Goal: Task Accomplishment & Management: Manage account settings

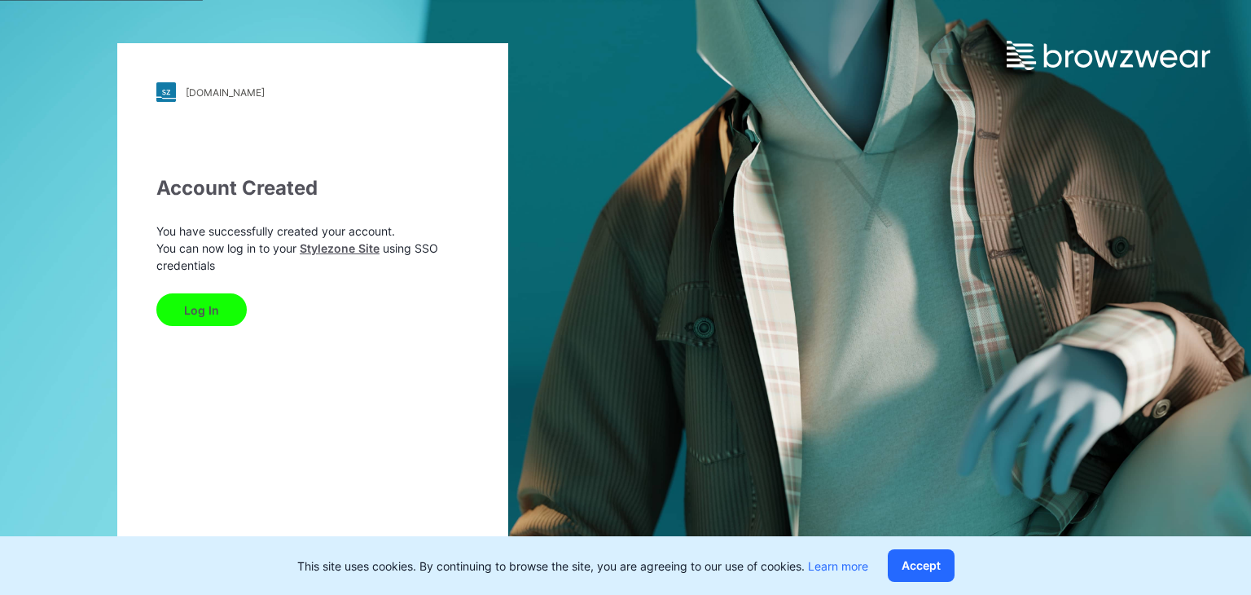
click at [192, 305] on button "Log In" at bounding box center [201, 309] width 90 height 33
click at [191, 310] on button "Log In" at bounding box center [201, 309] width 90 height 33
click at [208, 305] on button "Log In" at bounding box center [201, 309] width 90 height 33
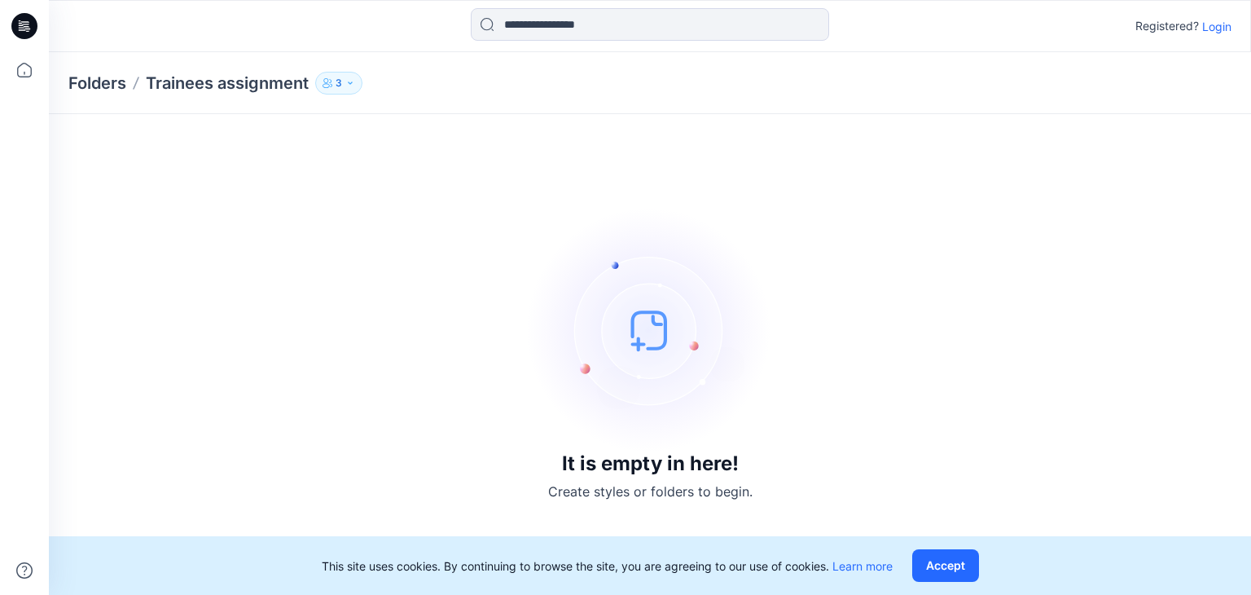
click at [1212, 30] on p "Login" at bounding box center [1216, 26] width 29 height 17
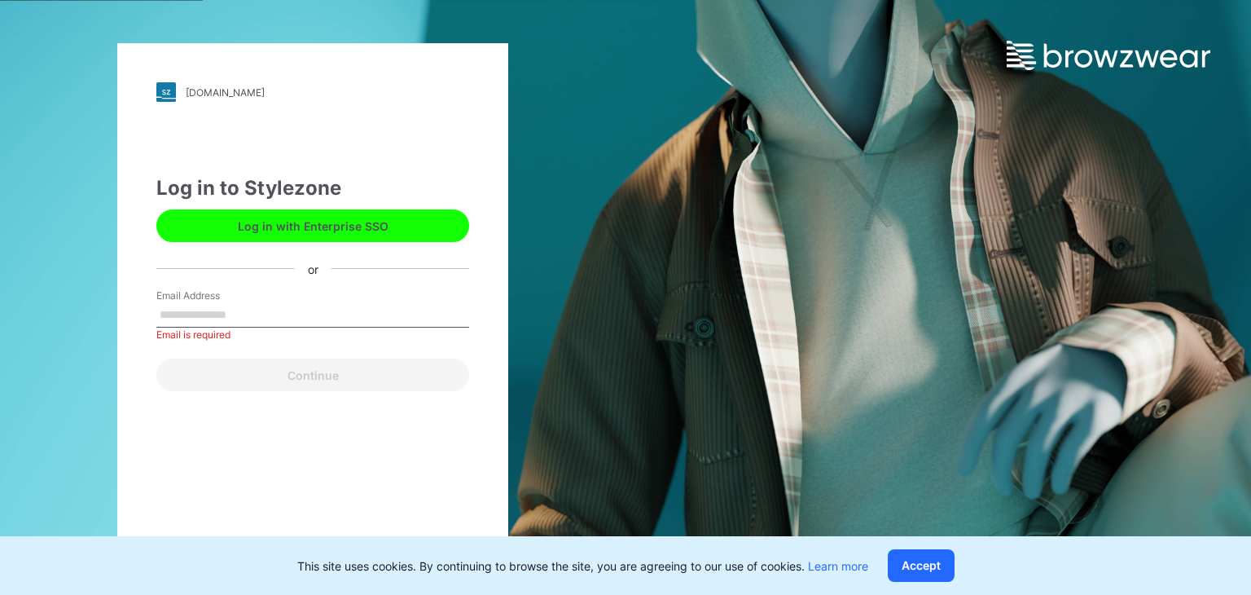
click at [289, 301] on div "Email Address Email is required" at bounding box center [312, 312] width 313 height 49
click at [277, 320] on input "Email Address" at bounding box center [312, 315] width 313 height 24
type input "**********"
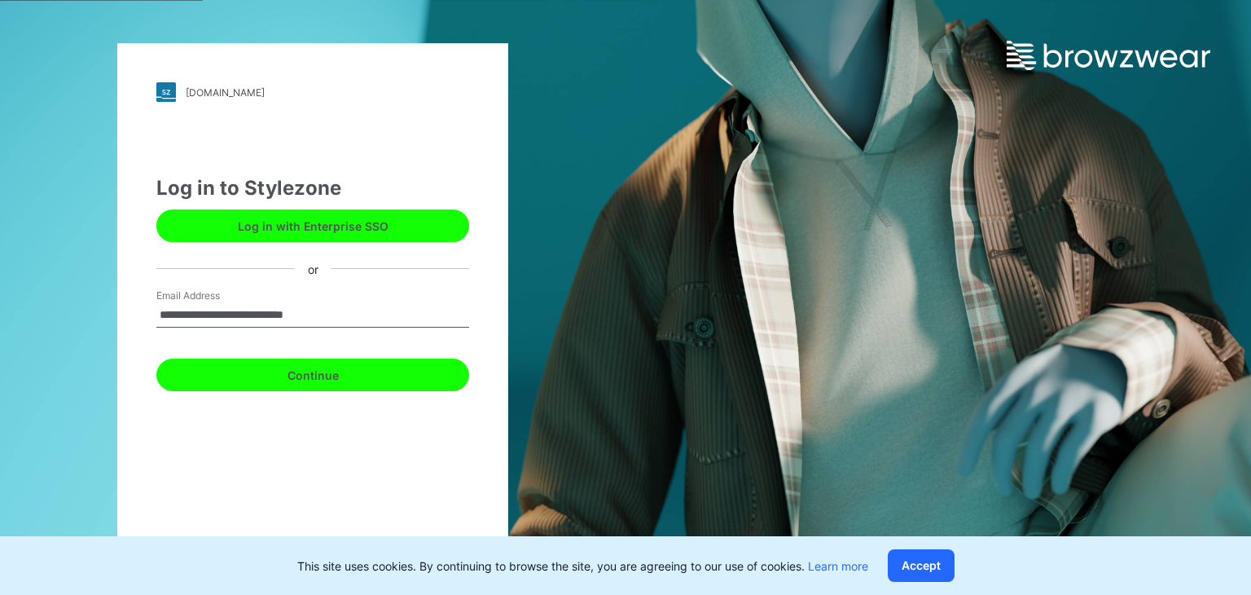
click at [314, 369] on button "Continue" at bounding box center [312, 374] width 313 height 33
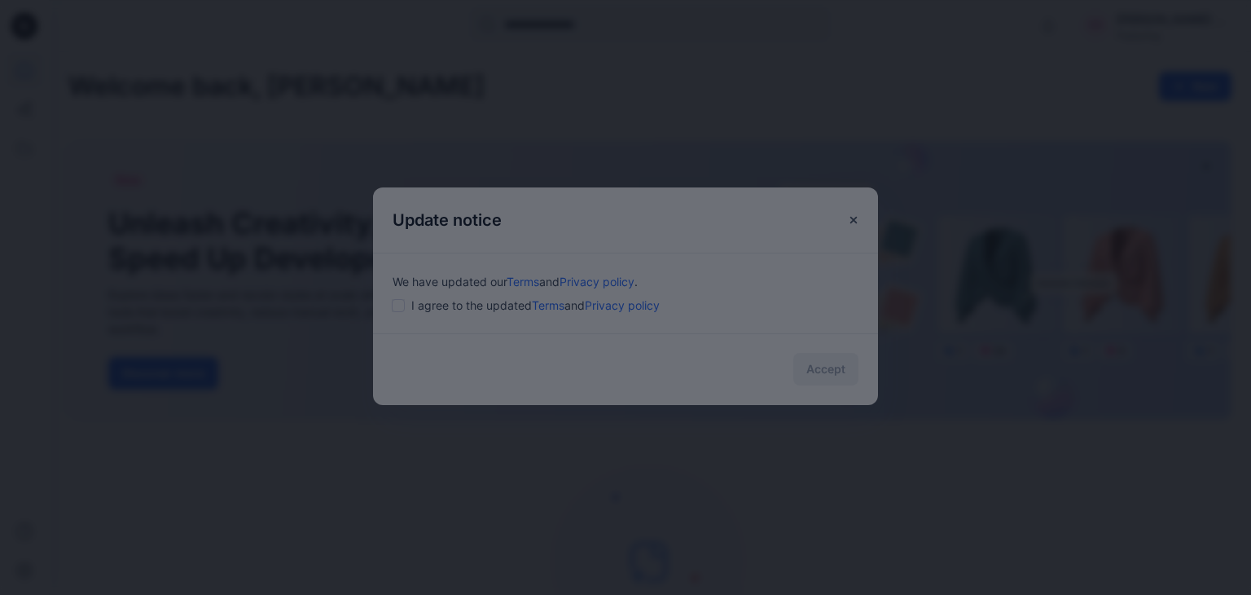
click at [849, 216] on div at bounding box center [625, 297] width 1251 height 595
click at [850, 217] on div at bounding box center [625, 297] width 1251 height 595
click at [834, 379] on div at bounding box center [625, 297] width 1251 height 595
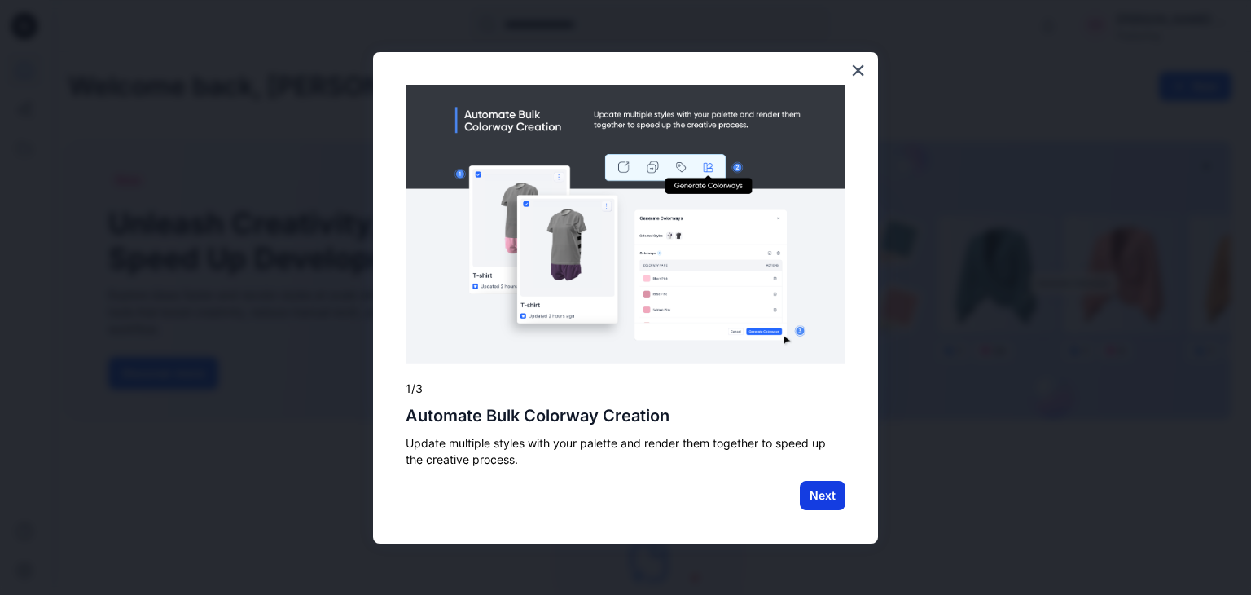
click at [824, 494] on button "Next" at bounding box center [823, 494] width 46 height 29
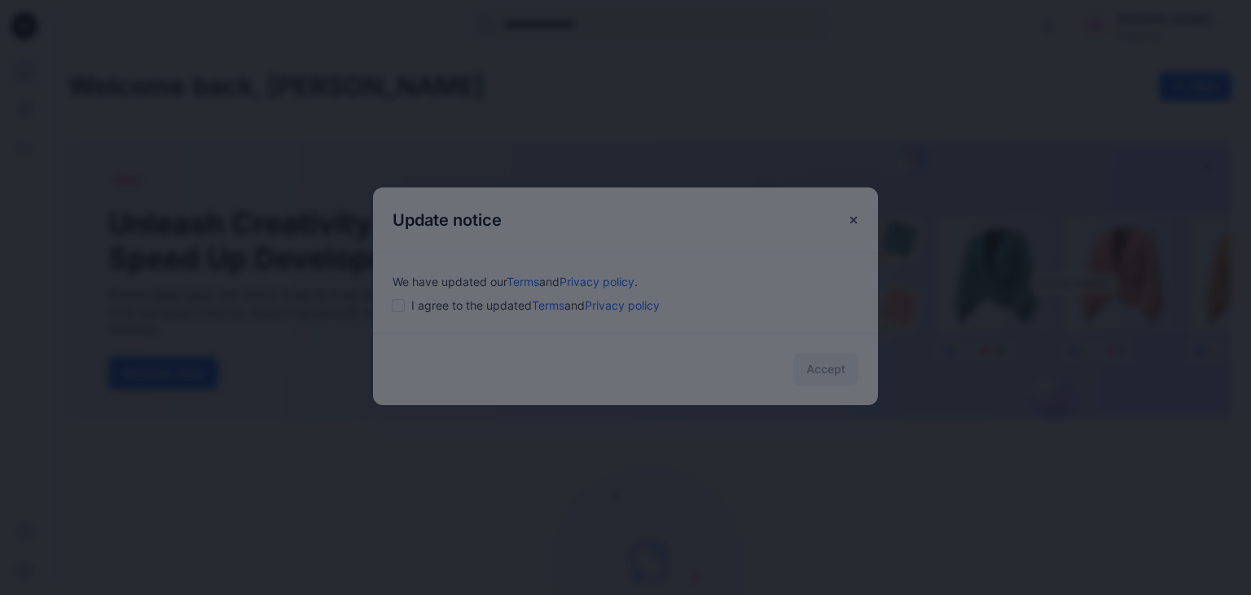
click at [400, 305] on div at bounding box center [625, 297] width 1251 height 595
click at [402, 305] on div at bounding box center [625, 297] width 1251 height 595
click at [856, 223] on div at bounding box center [625, 297] width 1251 height 595
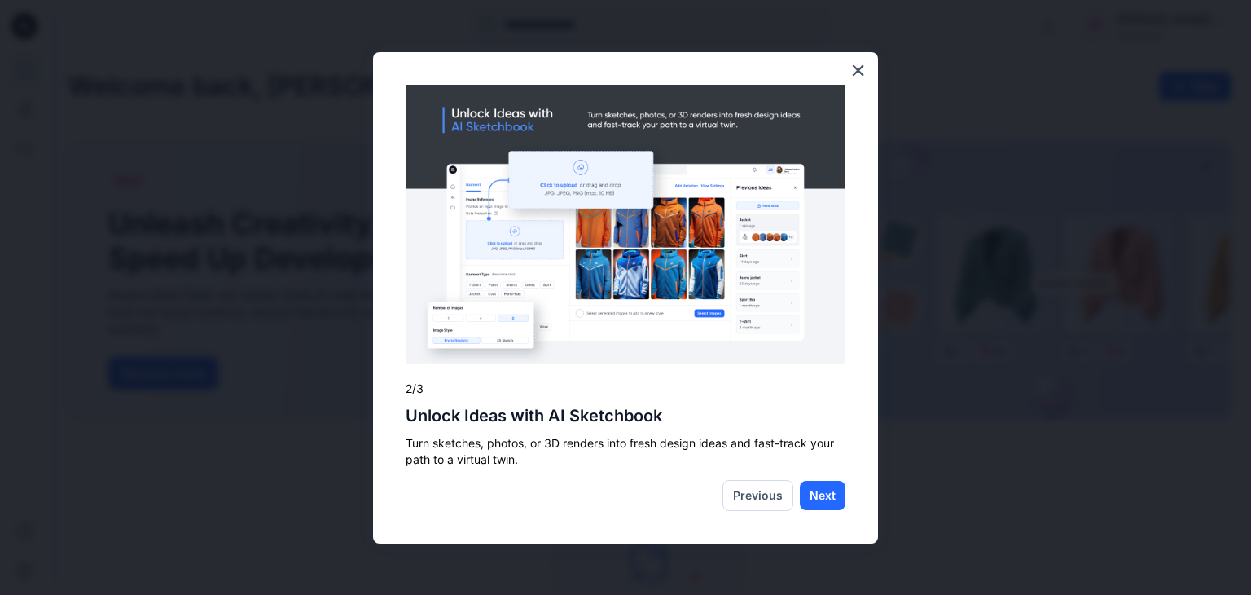
click at [853, 220] on div "× 2/3 Unlock Ideas with AI Sketchbook Turn sketches, photos, or 3D renders into…" at bounding box center [625, 298] width 505 height 492
click at [857, 69] on button "×" at bounding box center [857, 70] width 15 height 26
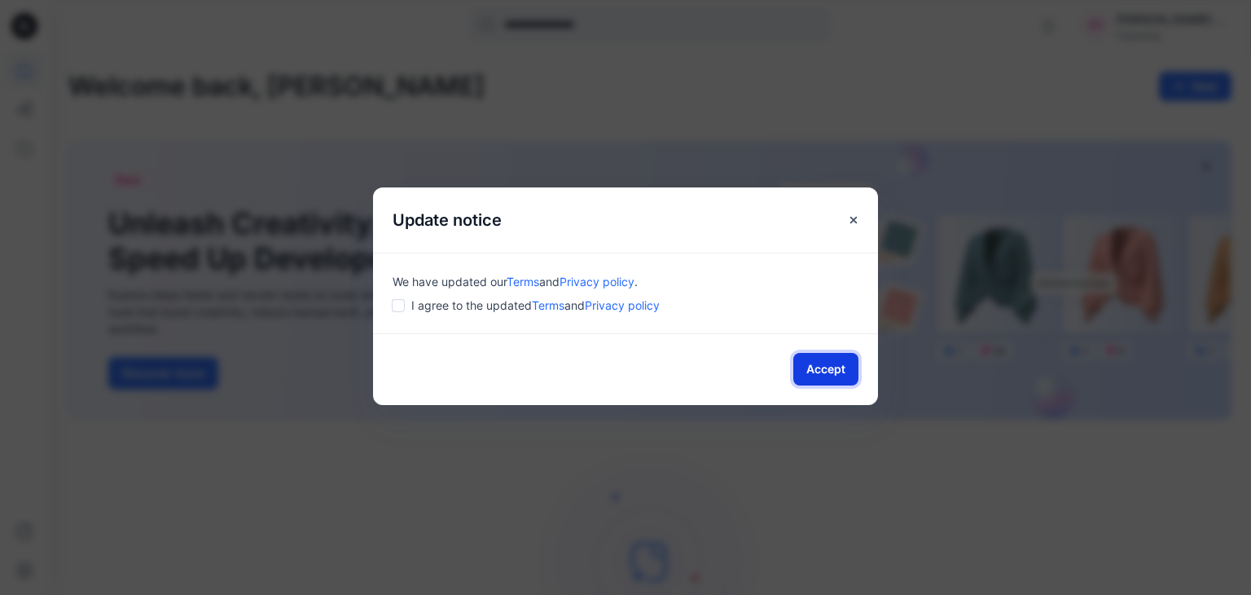
click at [835, 369] on button "Accept" at bounding box center [825, 369] width 65 height 33
